Goal: Transaction & Acquisition: Purchase product/service

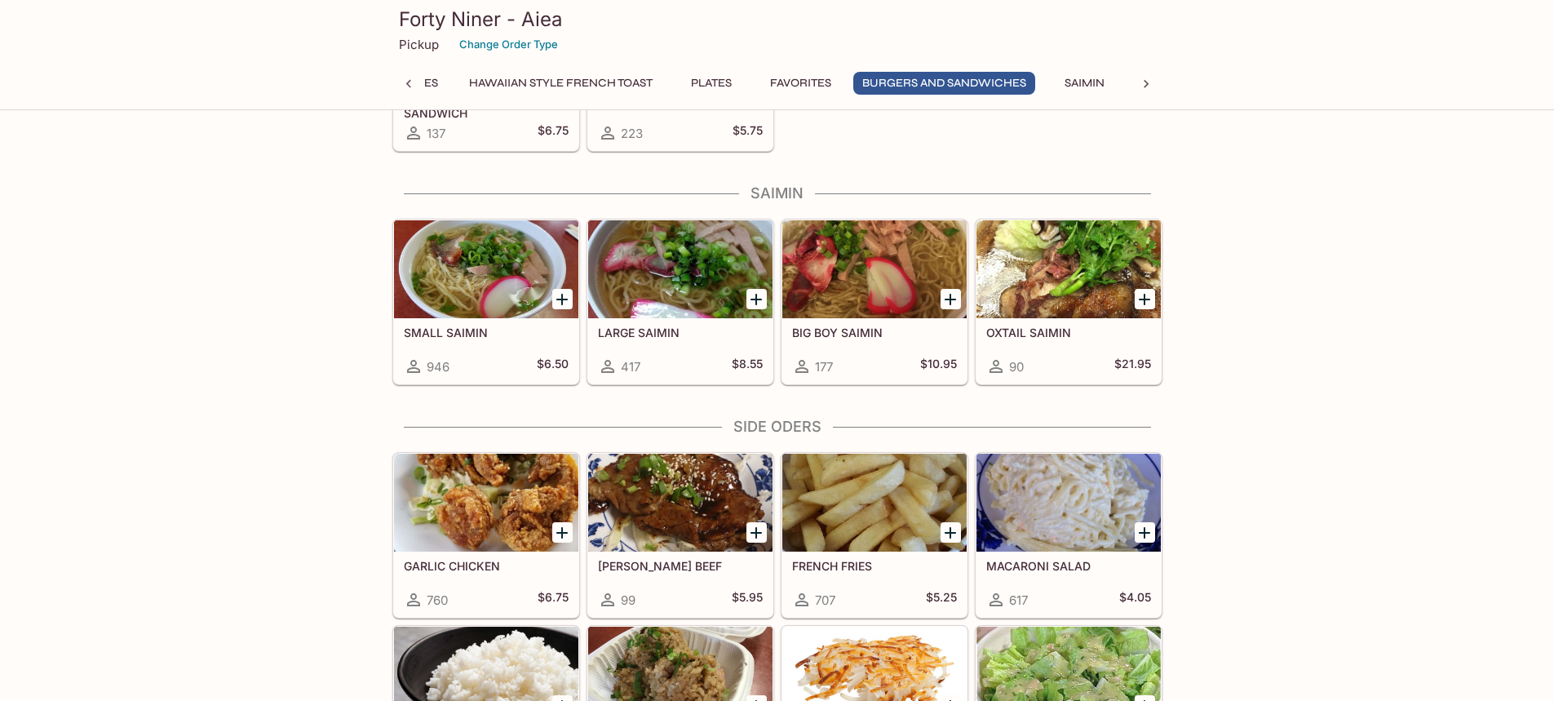
scroll to position [4159, 0]
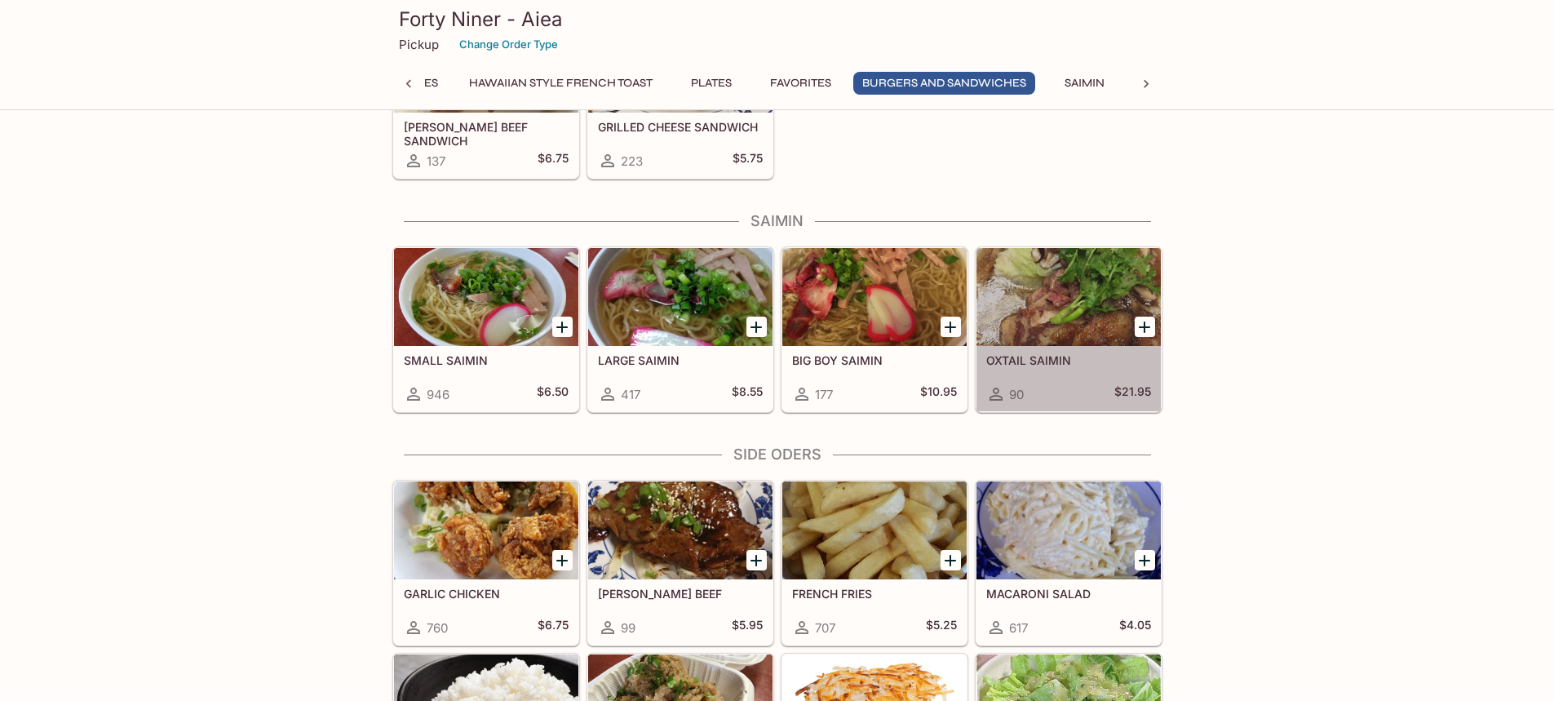
click at [1086, 328] on div at bounding box center [1068, 297] width 184 height 98
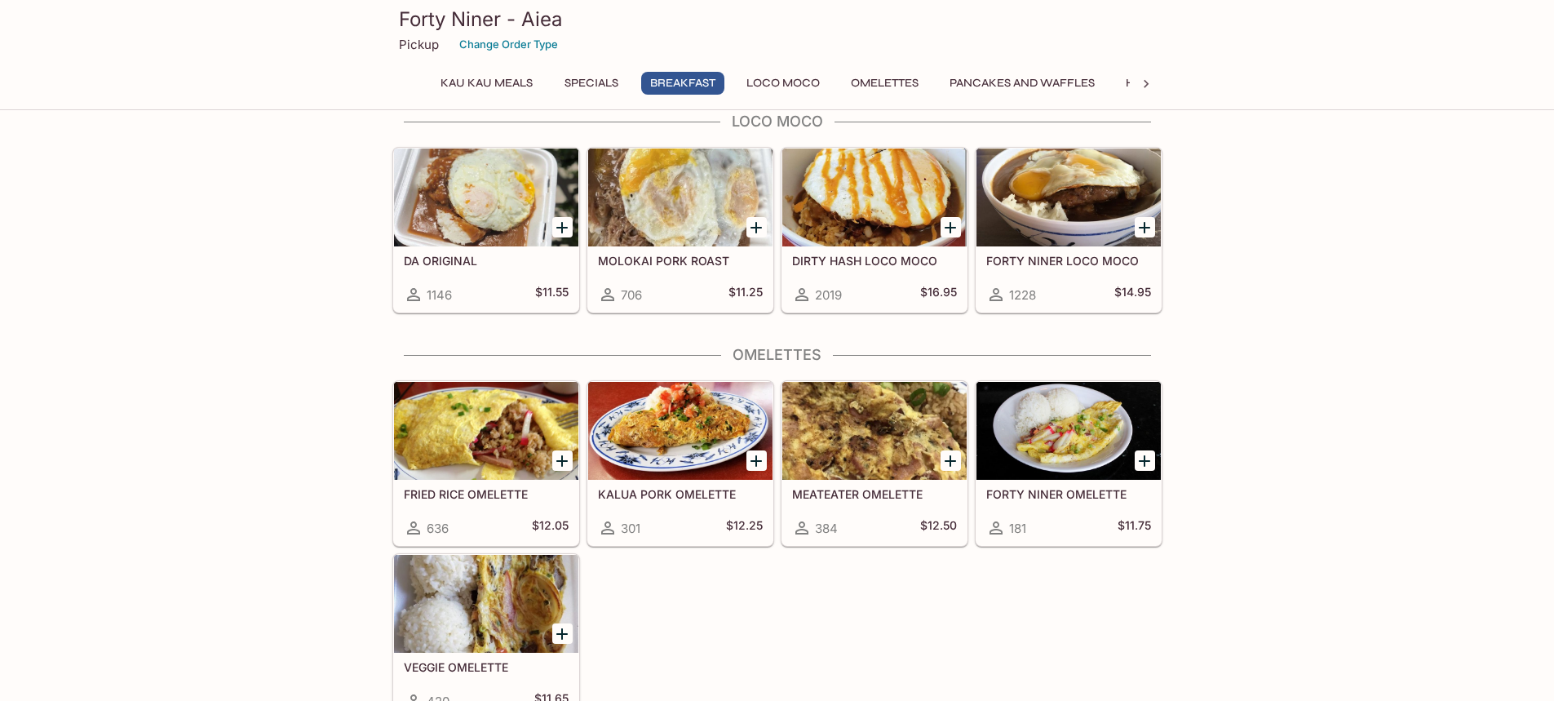
scroll to position [1216, 0]
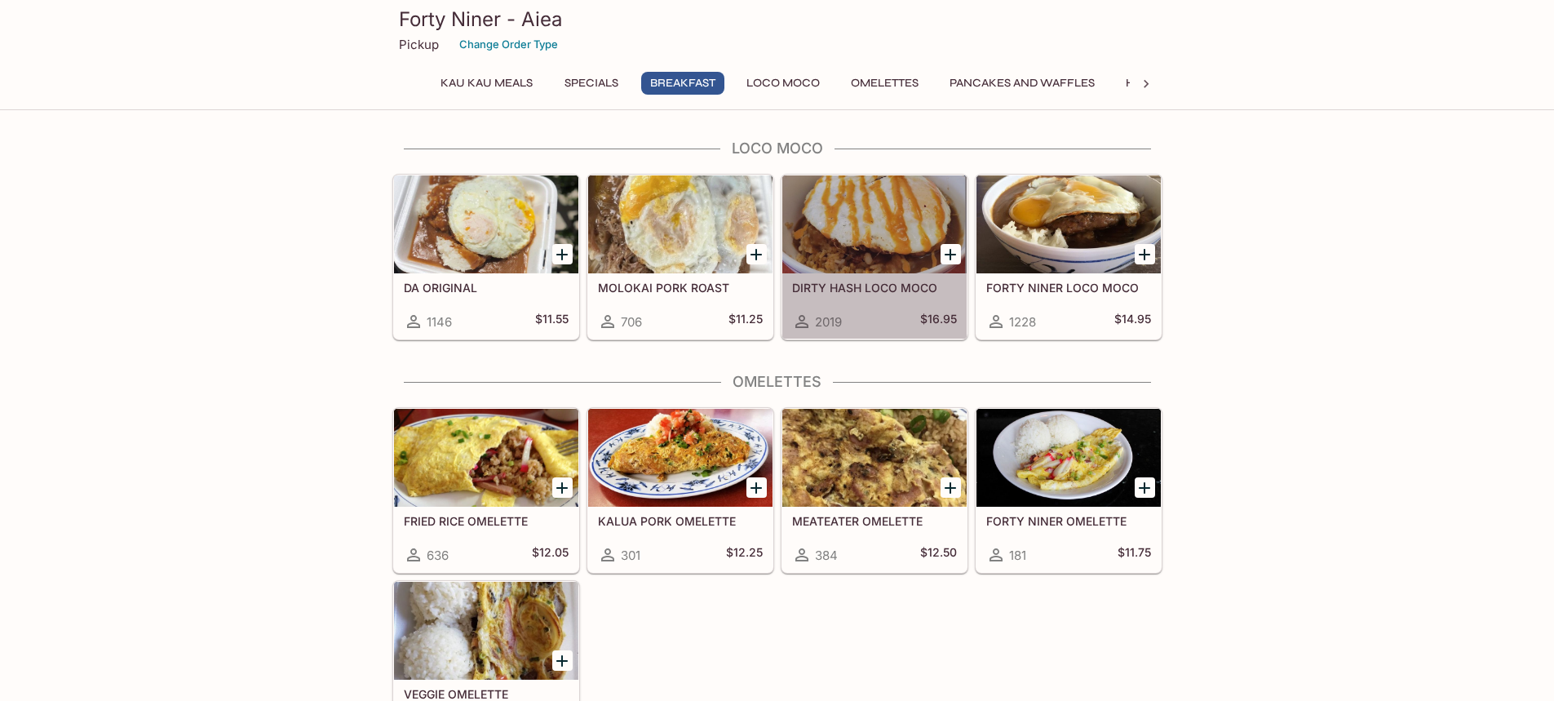
click at [868, 276] on div "DIRTY HASH LOCO MOCO 2019 $16.95" at bounding box center [874, 305] width 184 height 65
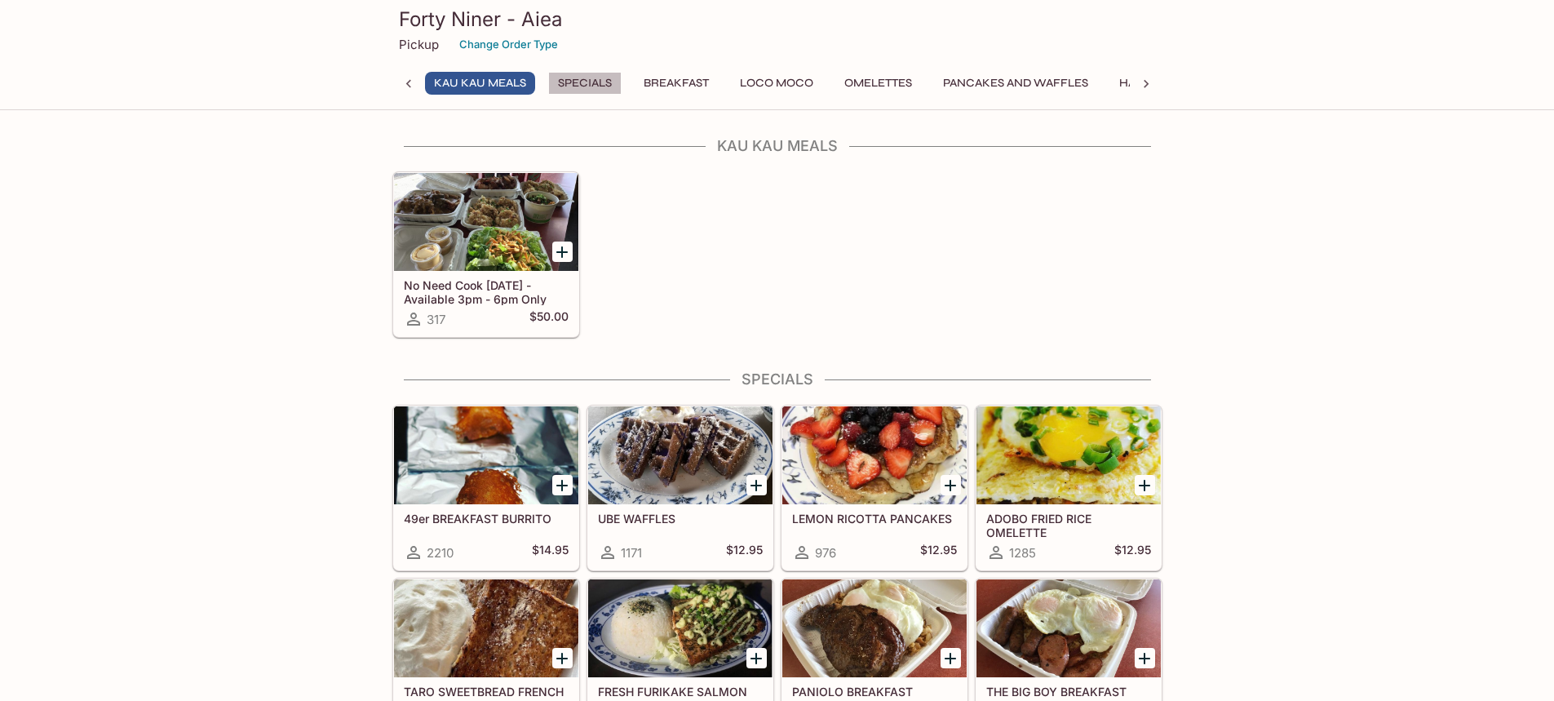
click at [581, 82] on button "Specials" at bounding box center [584, 83] width 73 height 23
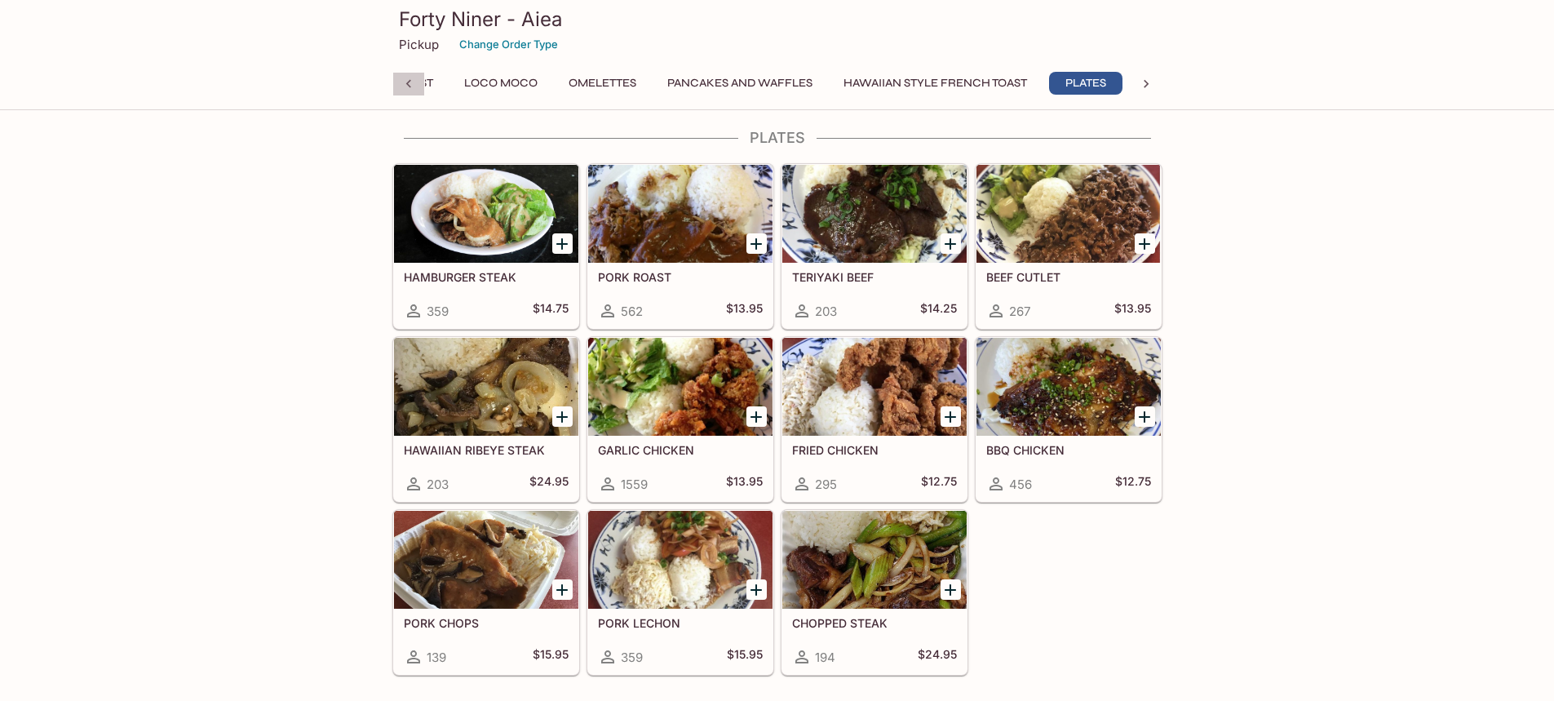
click at [410, 82] on icon at bounding box center [408, 84] width 16 height 16
click at [410, 82] on div "Kau Kau Meals Specials Breakfast Loco Moco Omelettes Pancakes and Waffles Hawai…" at bounding box center [777, 88] width 770 height 33
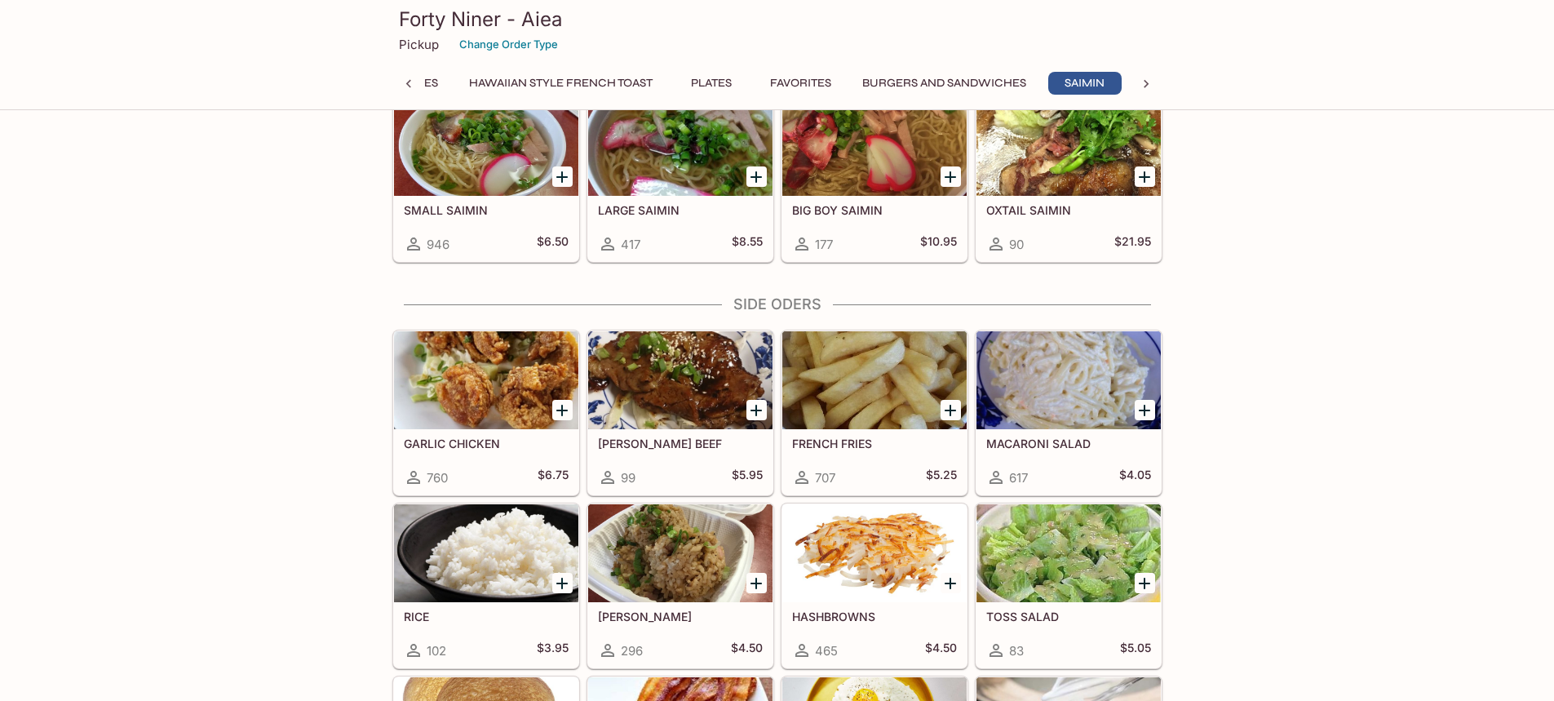
scroll to position [4146, 0]
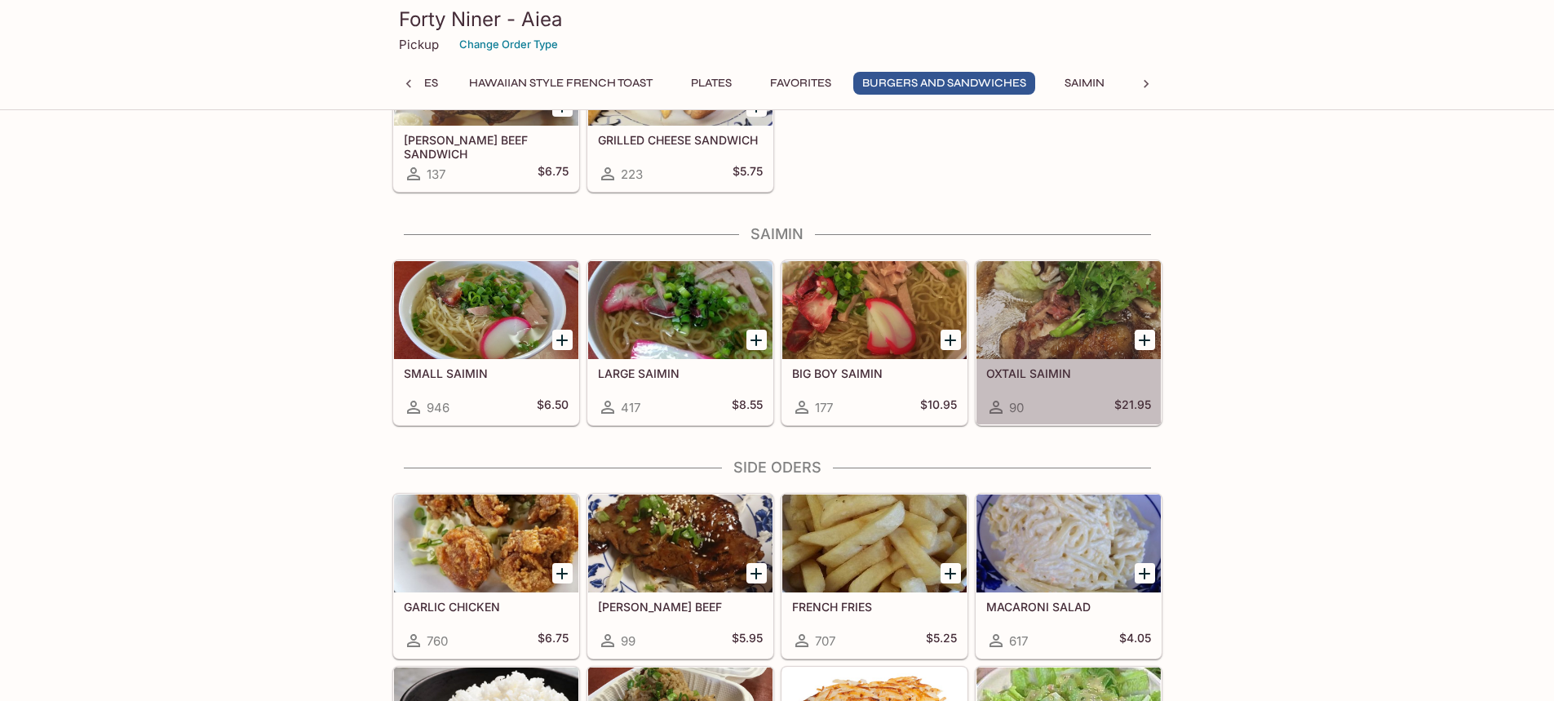
click at [1095, 327] on div at bounding box center [1068, 310] width 184 height 98
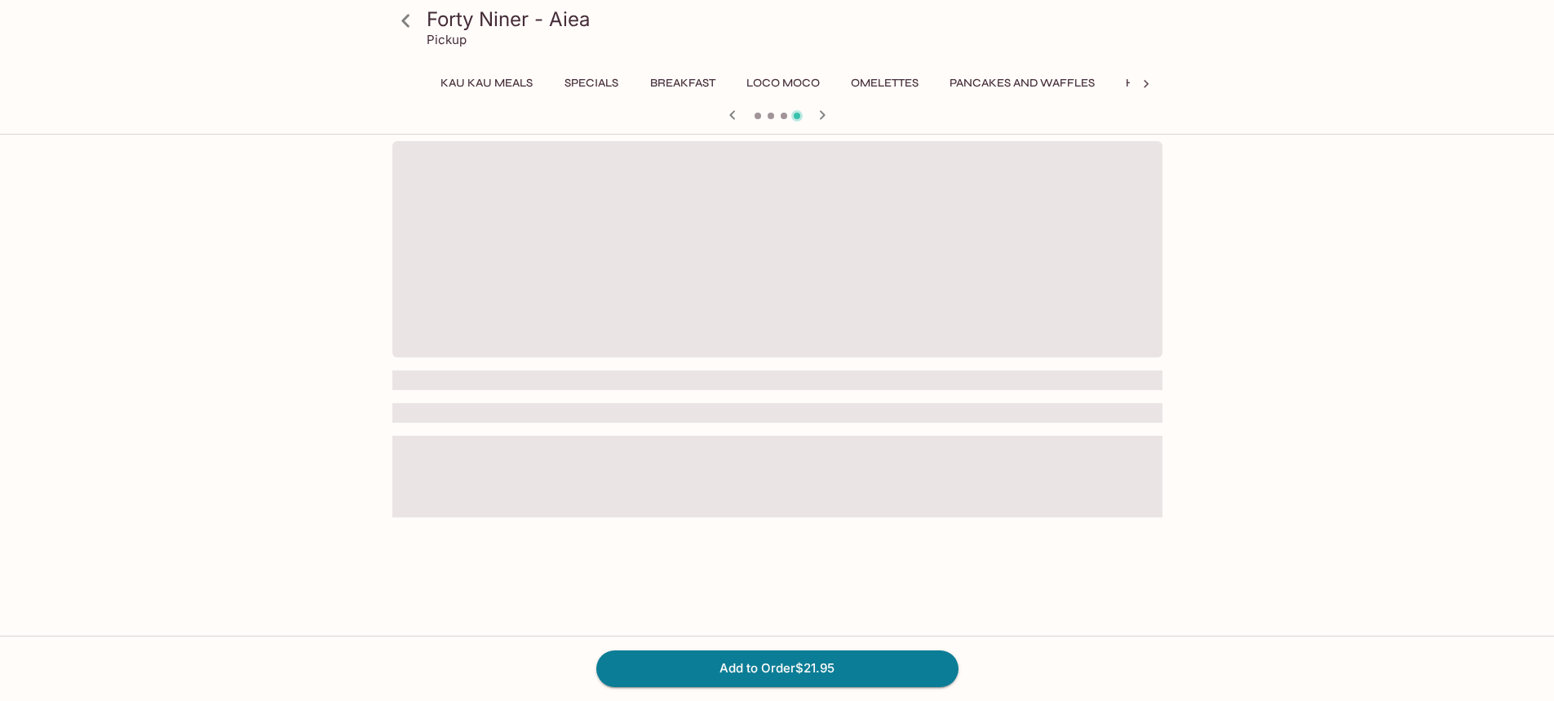
scroll to position [0, 656]
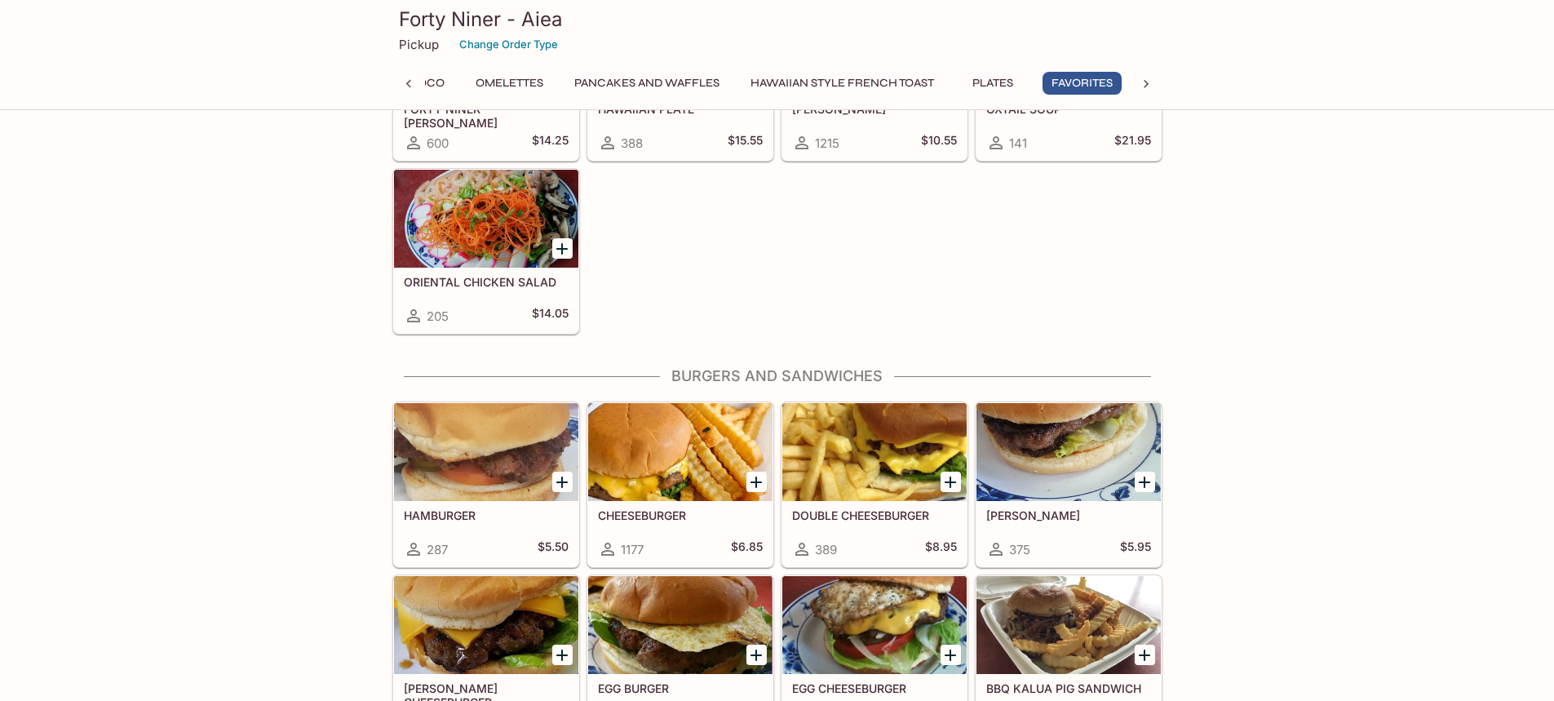
scroll to position [3180, 0]
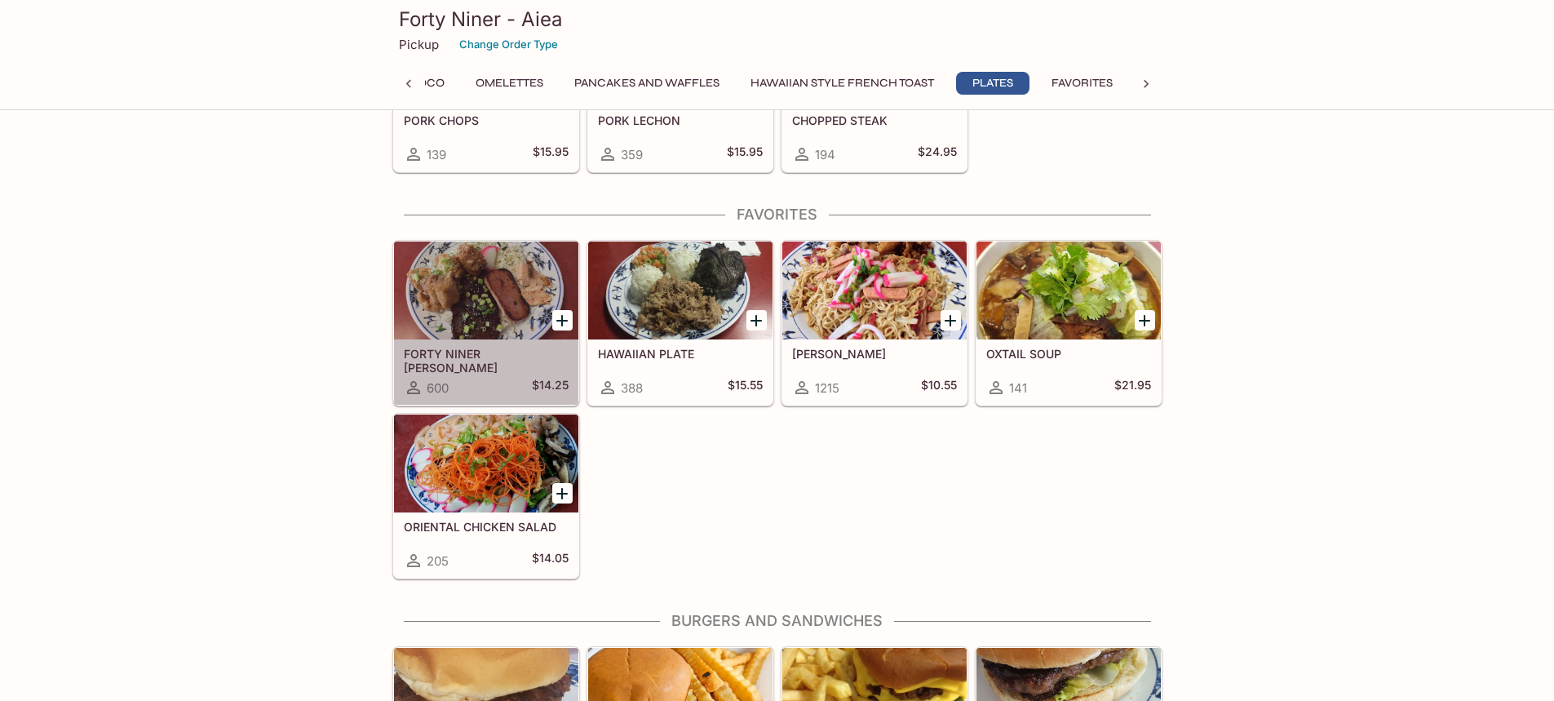
click at [460, 325] on div at bounding box center [486, 290] width 184 height 98
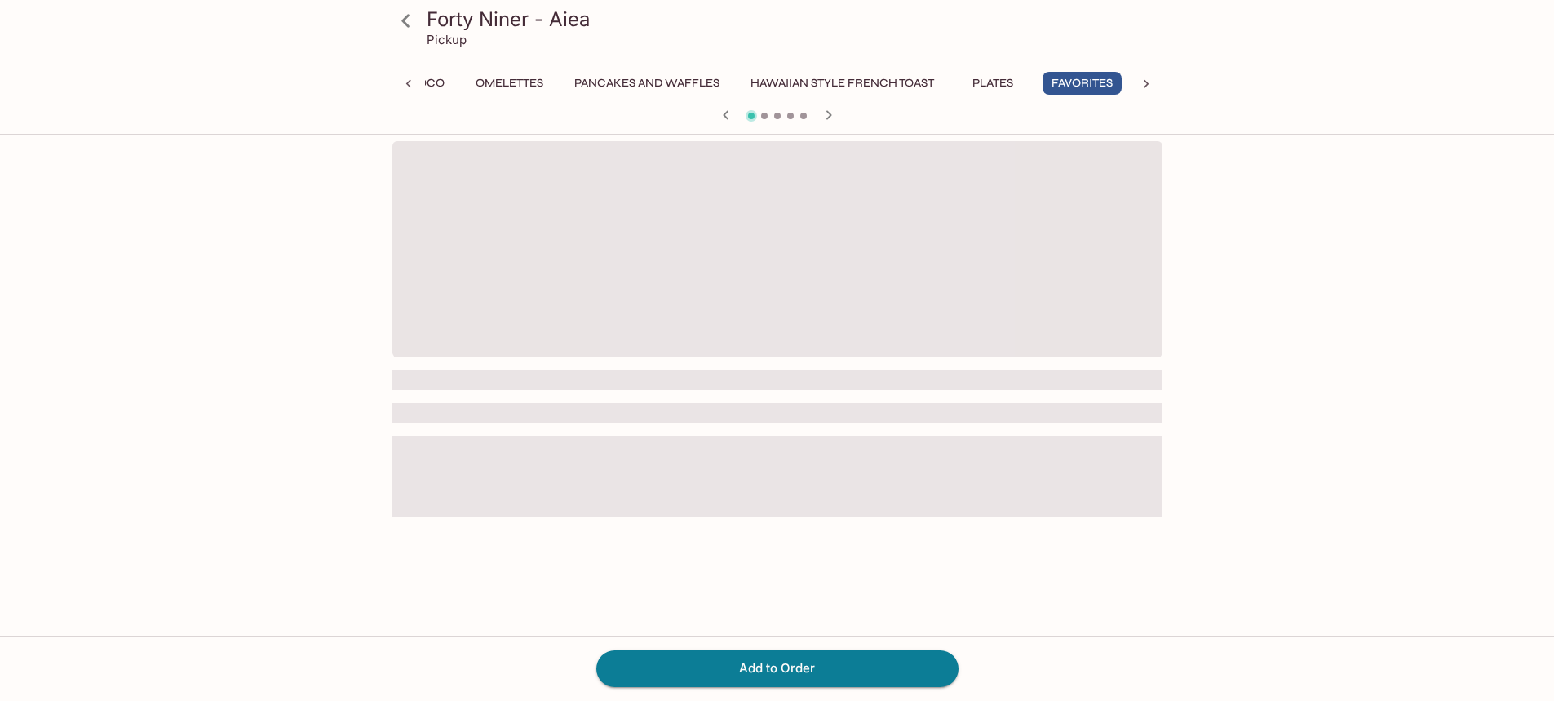
scroll to position [0, 375]
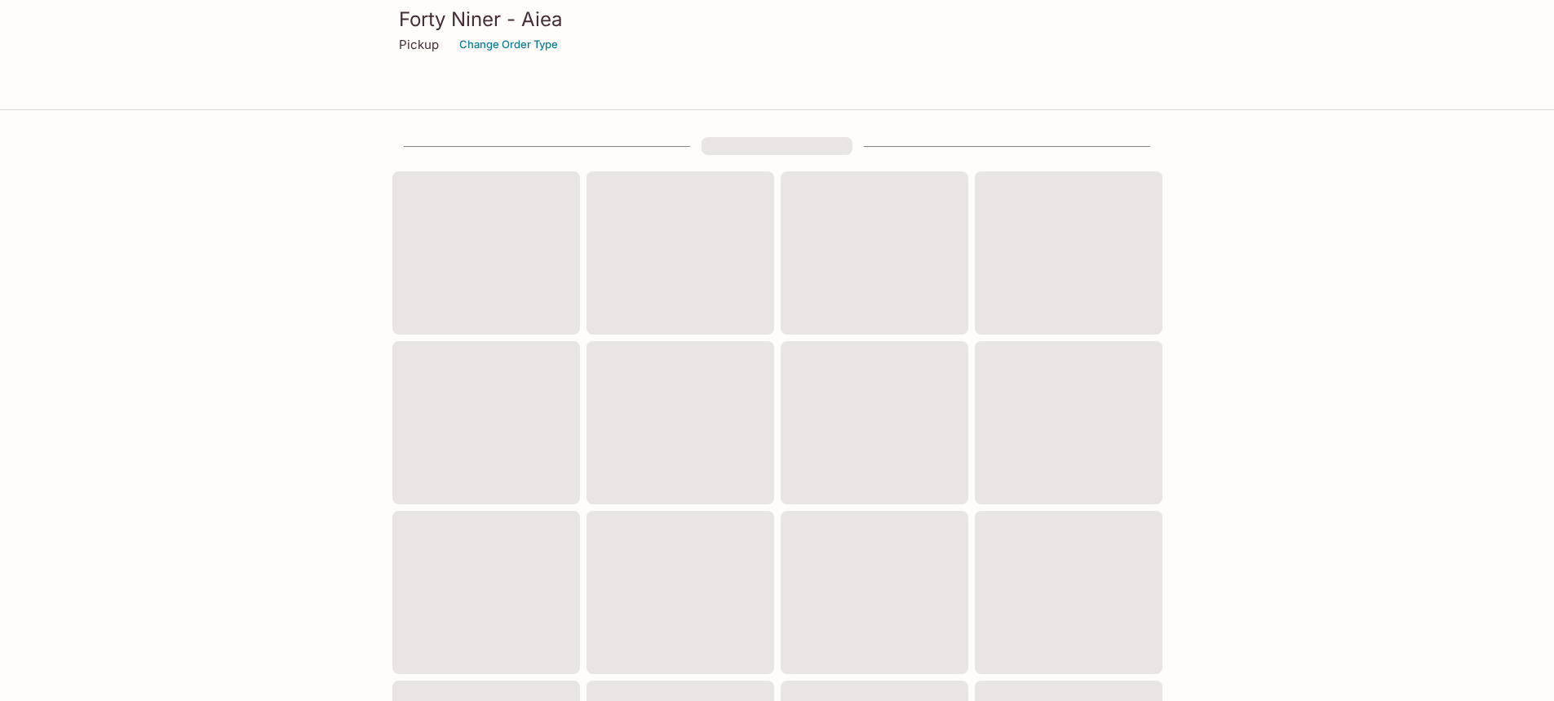
scroll to position [482, 0]
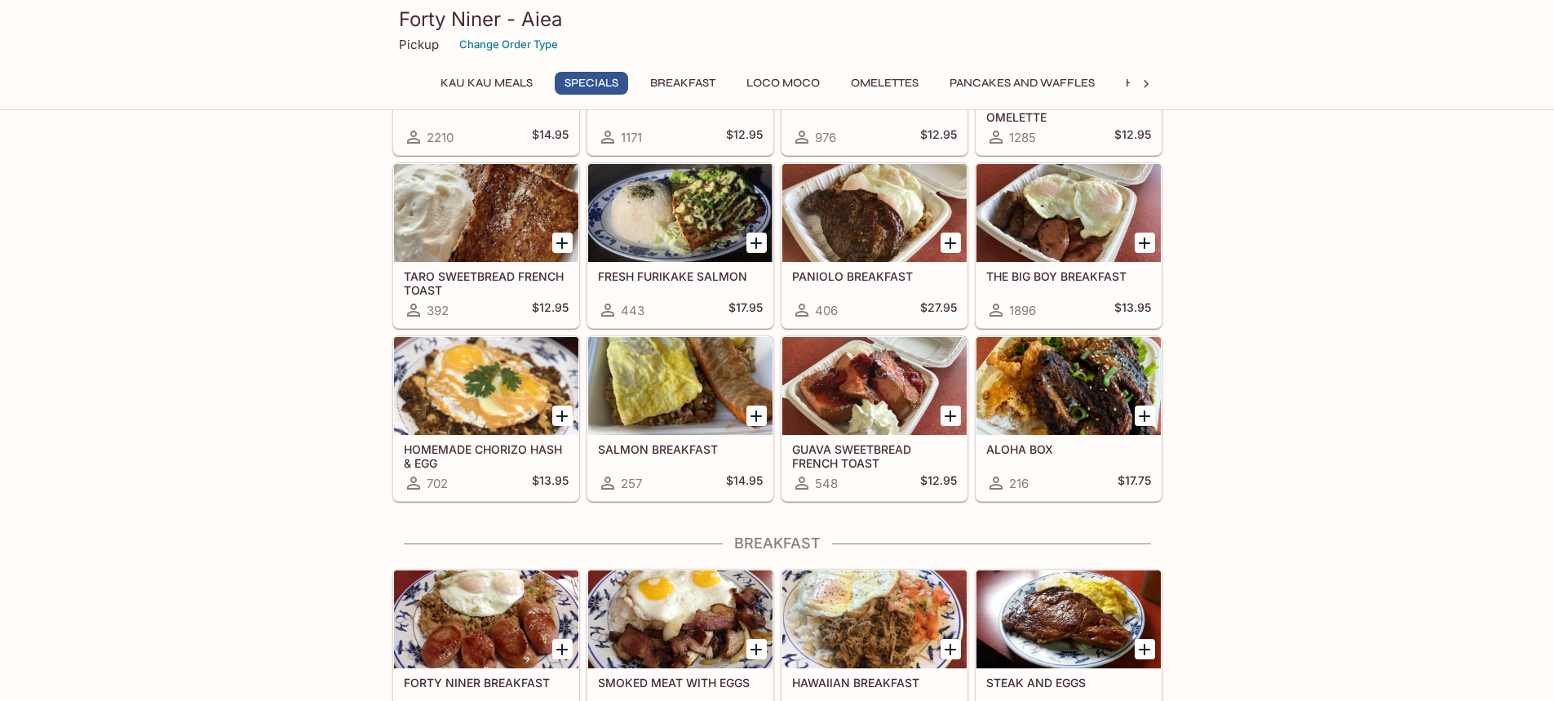
scroll to position [489, 0]
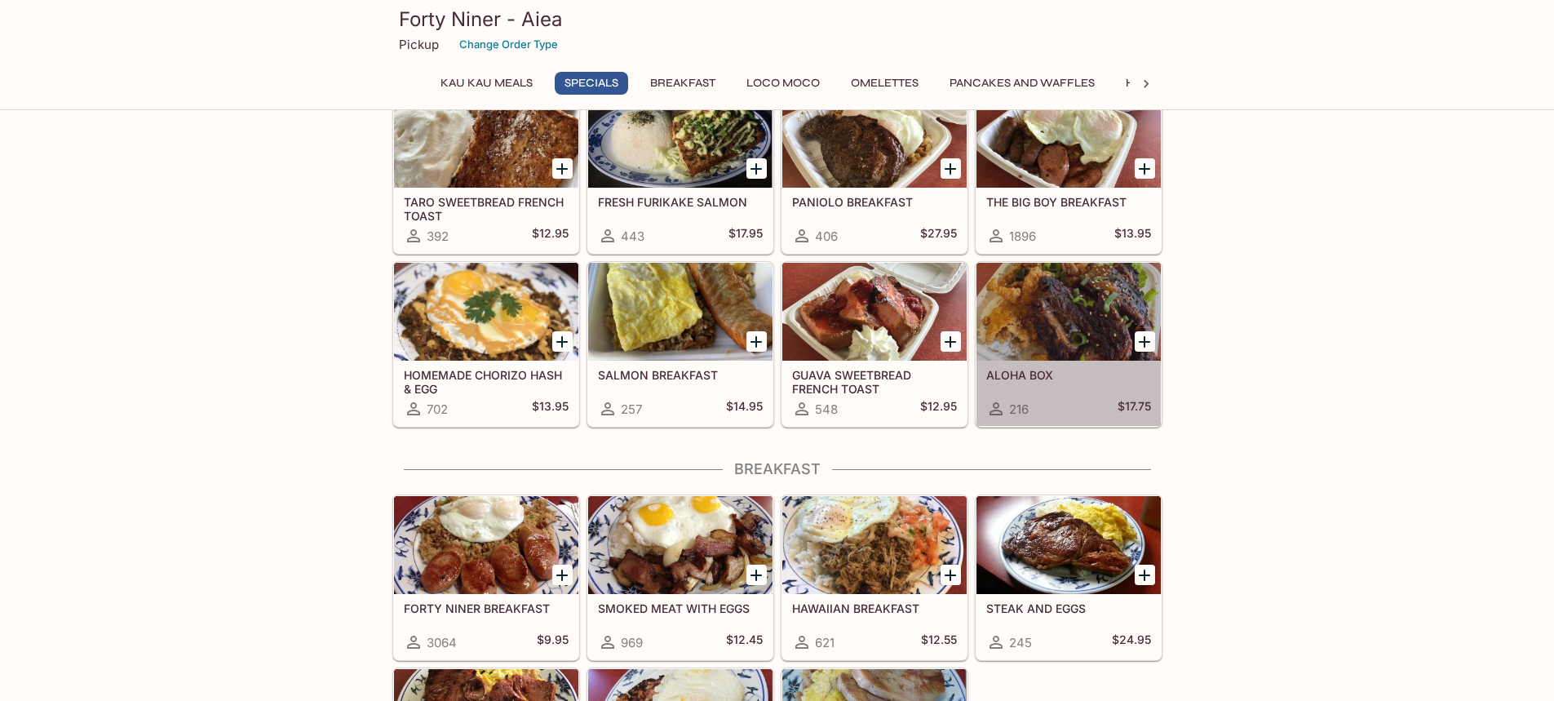
click at [1094, 320] on div at bounding box center [1068, 312] width 184 height 98
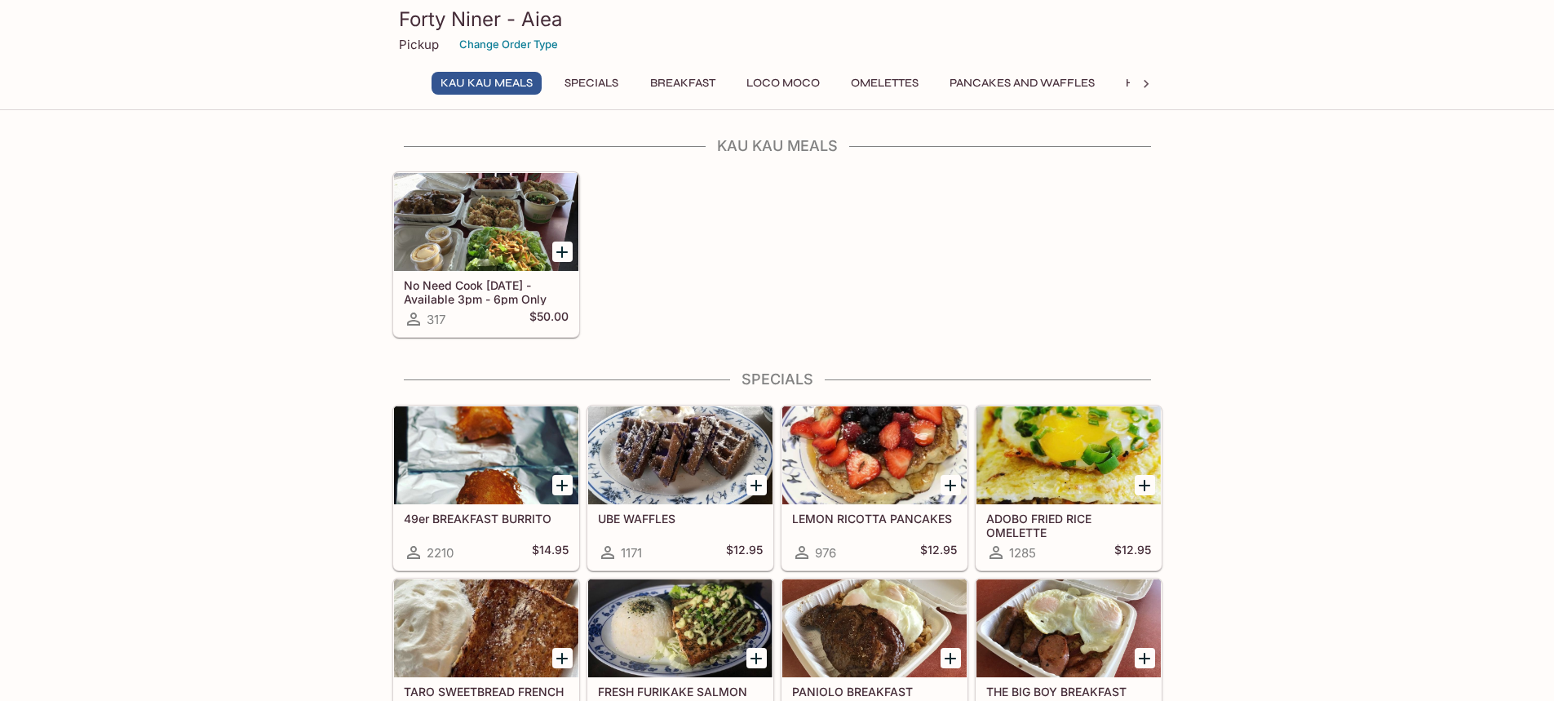
click at [488, 241] on div at bounding box center [486, 222] width 184 height 98
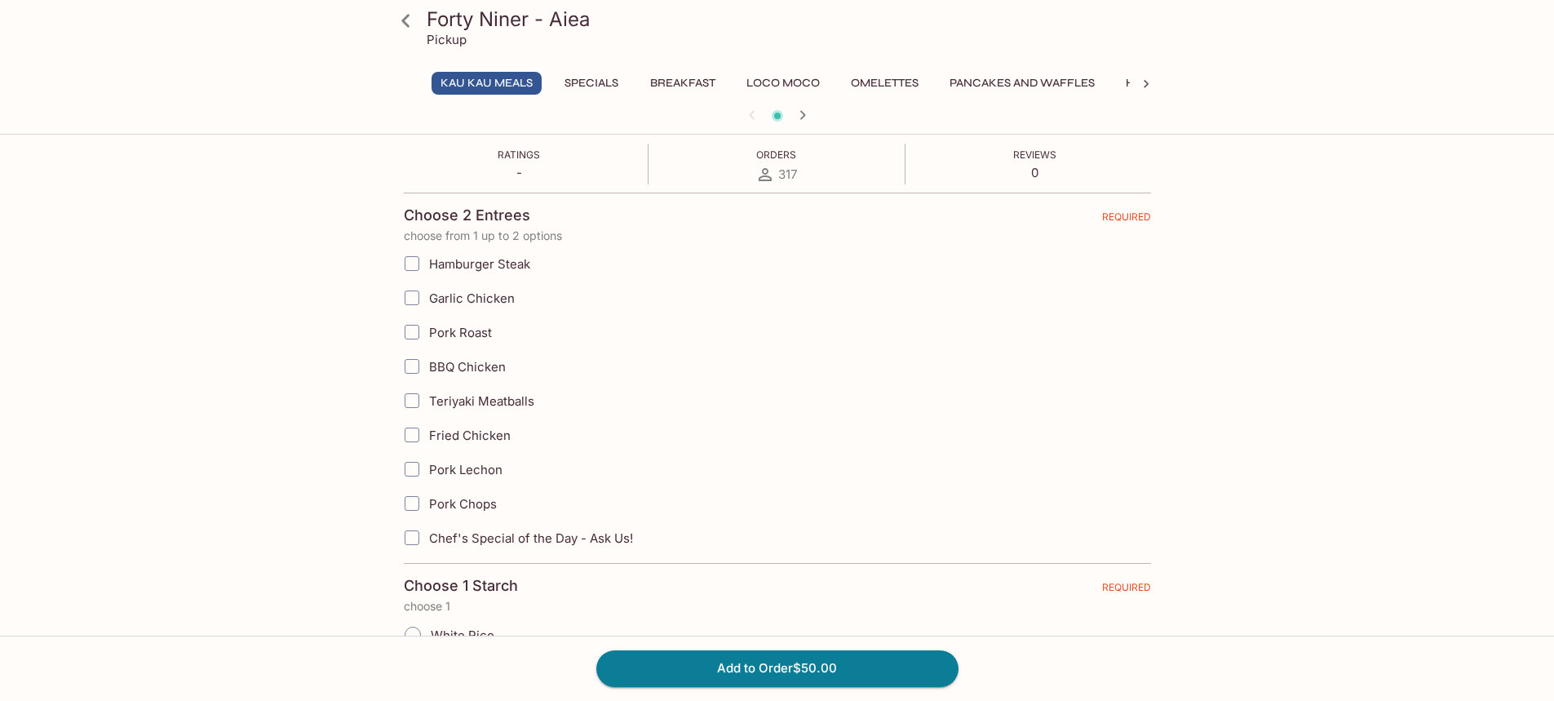
scroll to position [408, 0]
